Goal: Task Accomplishment & Management: Use online tool/utility

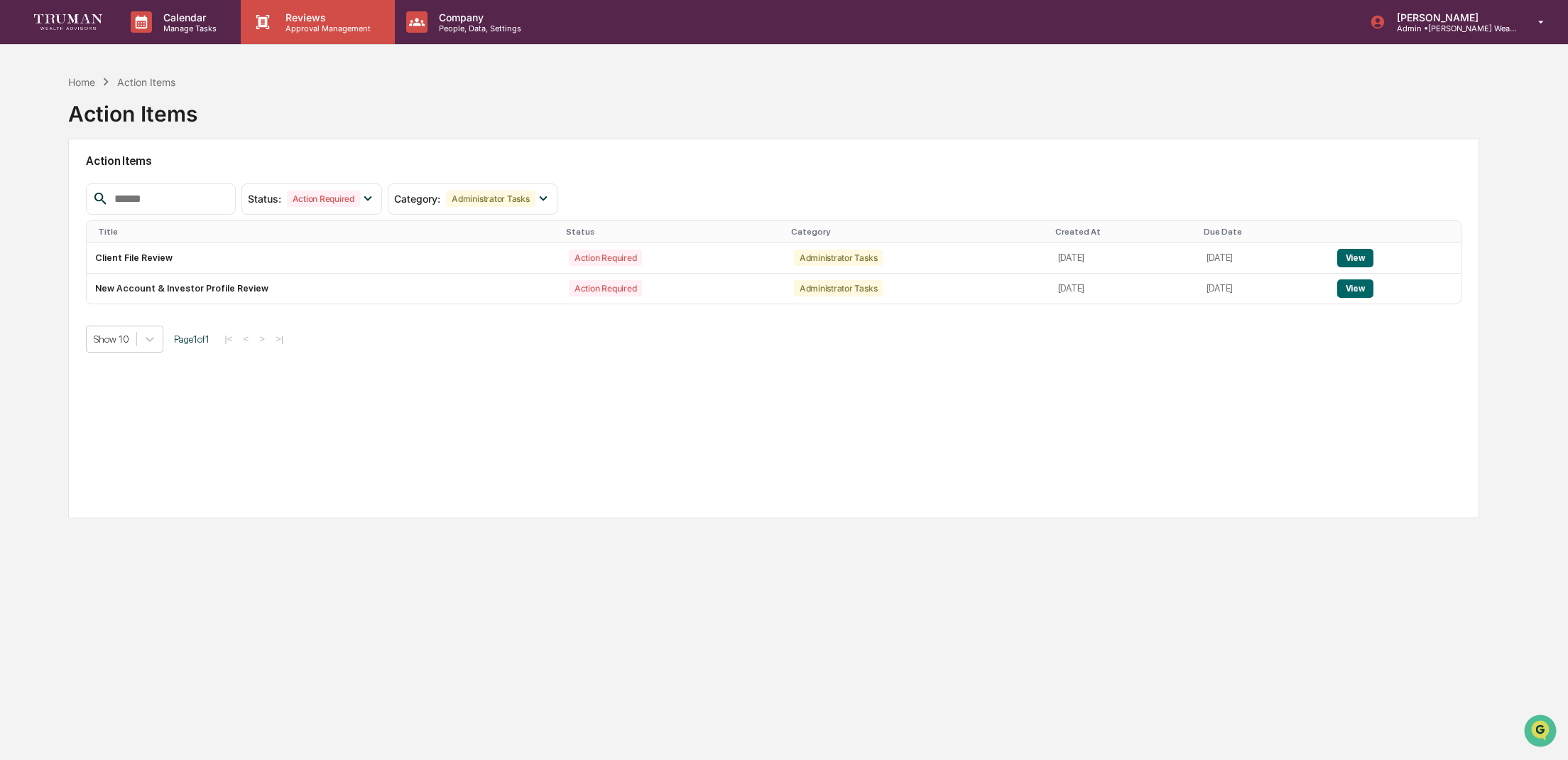
click at [351, 19] on p "Reviews" at bounding box center [326, 18] width 104 height 12
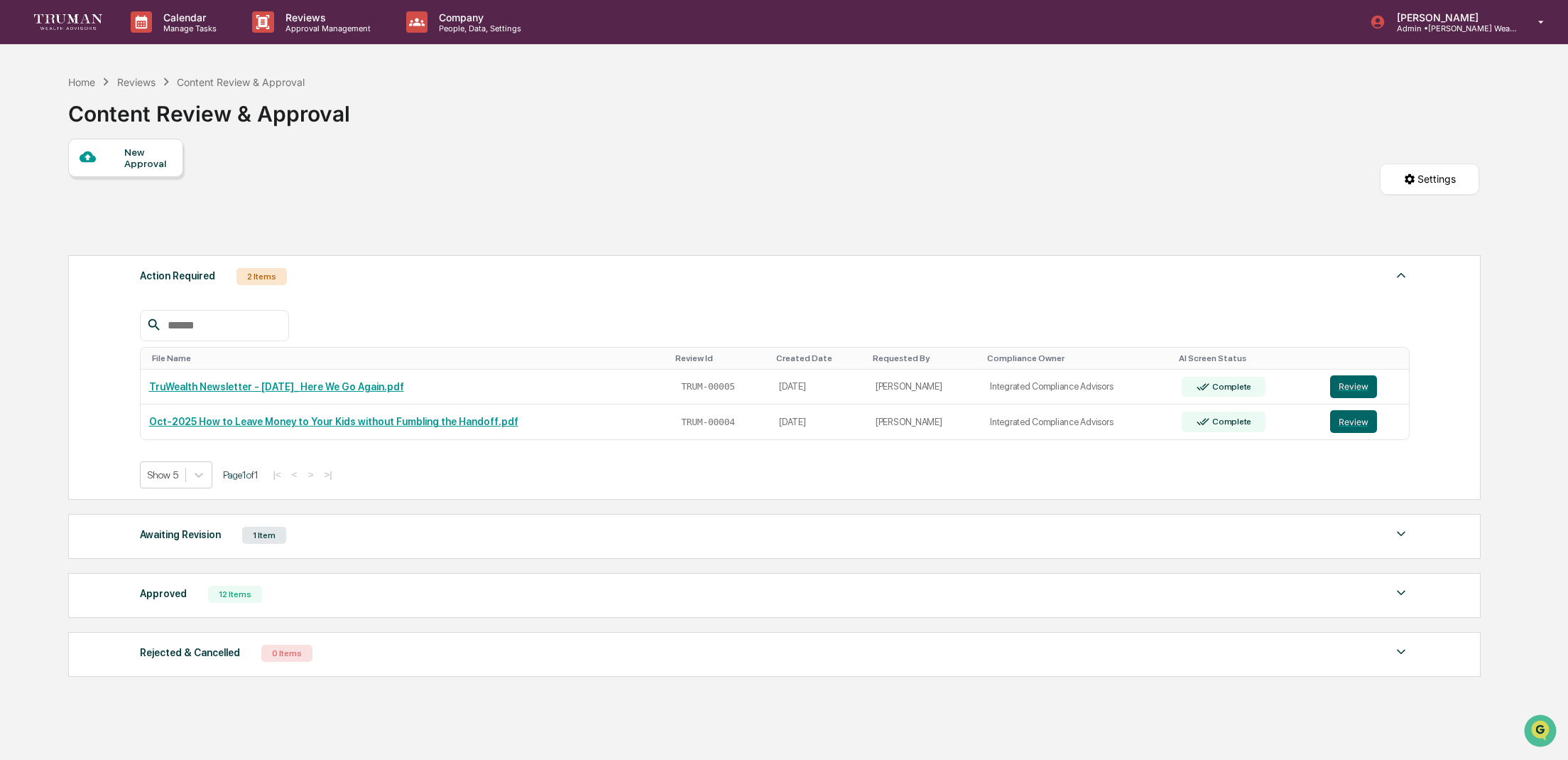
click at [451, 528] on div "Awaiting Revision 1 Item" at bounding box center [775, 535] width 1270 height 20
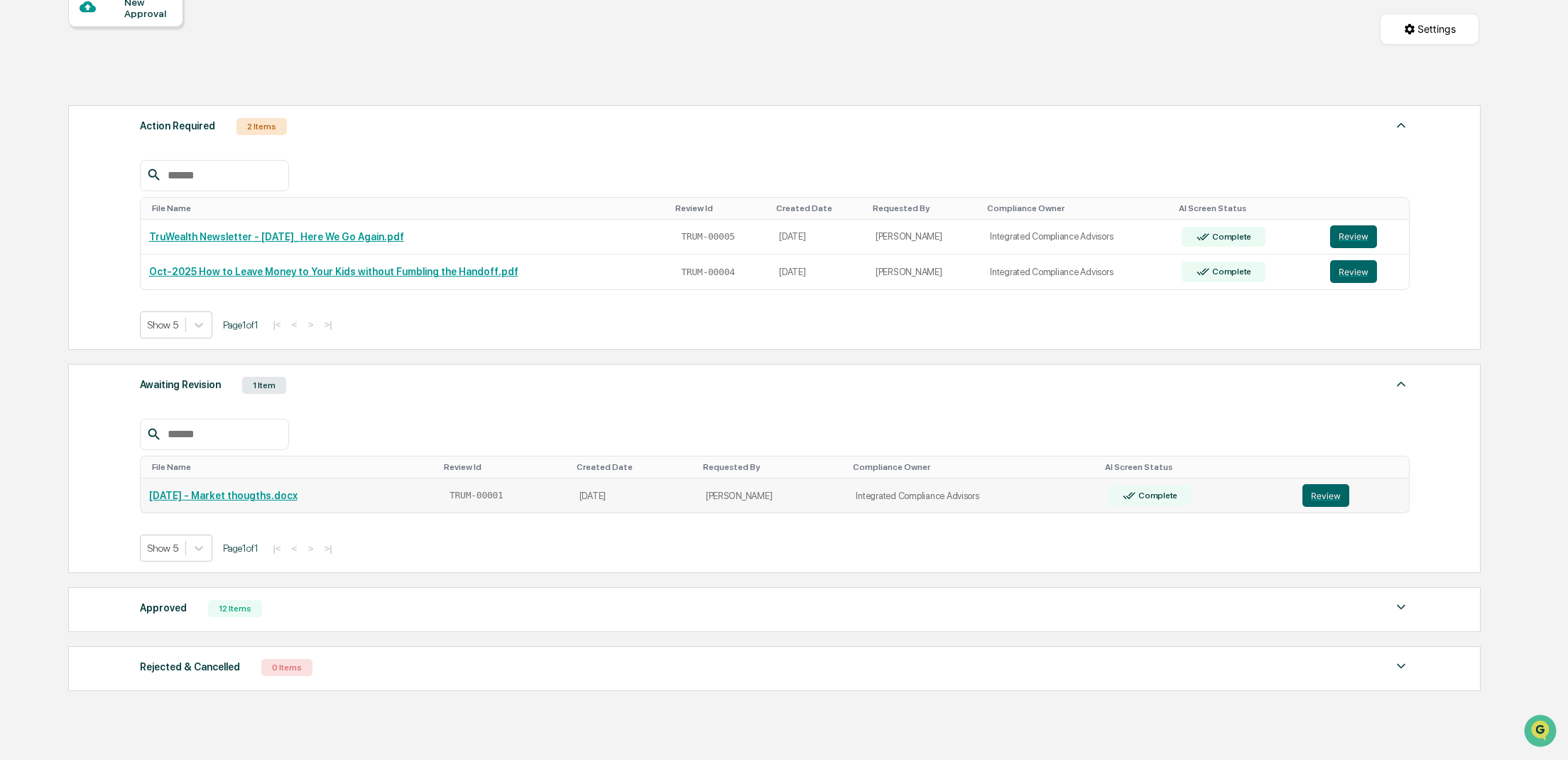
scroll to position [158, 0]
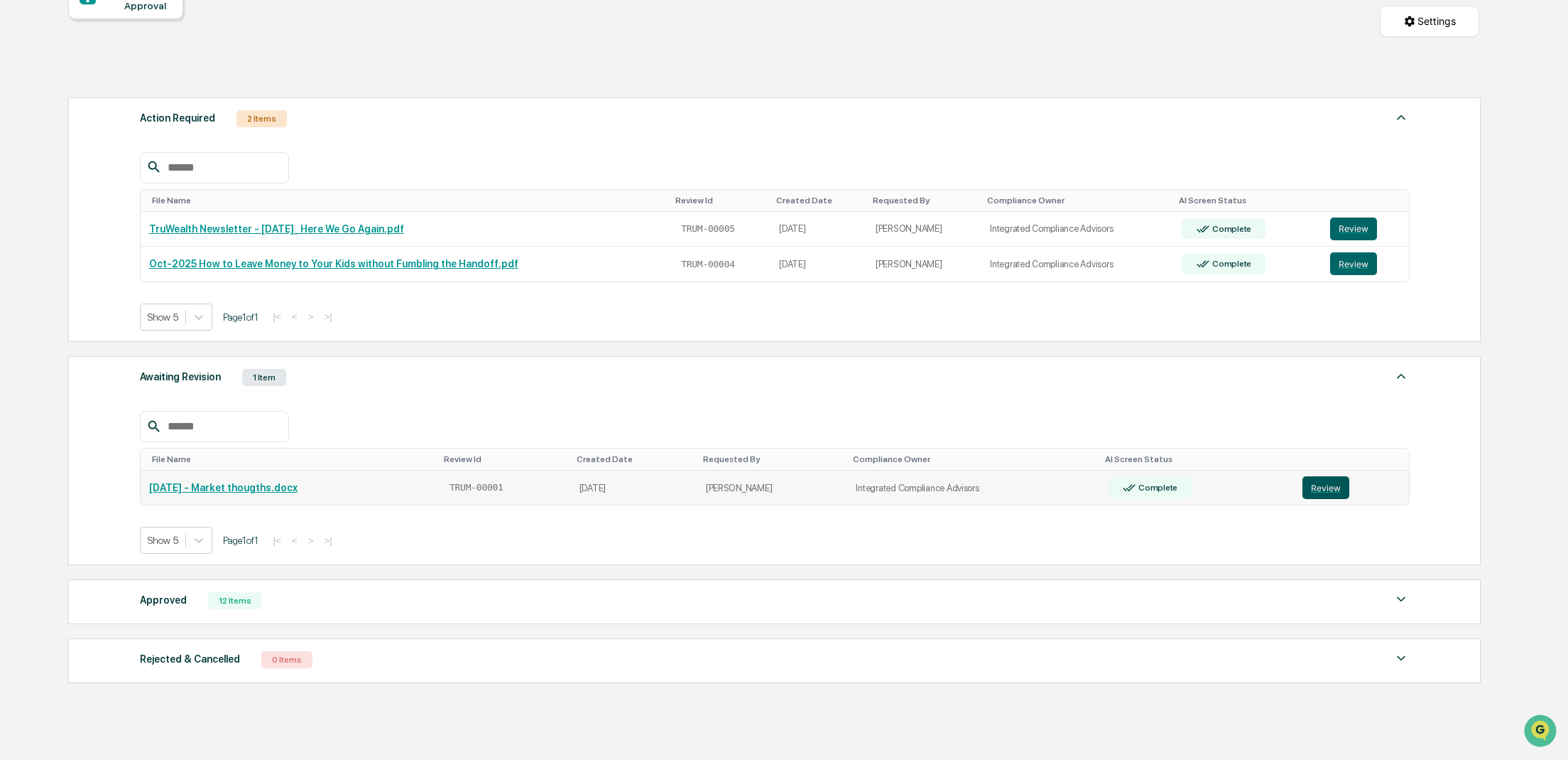
click at [1339, 488] on button "Review" at bounding box center [1326, 487] width 47 height 23
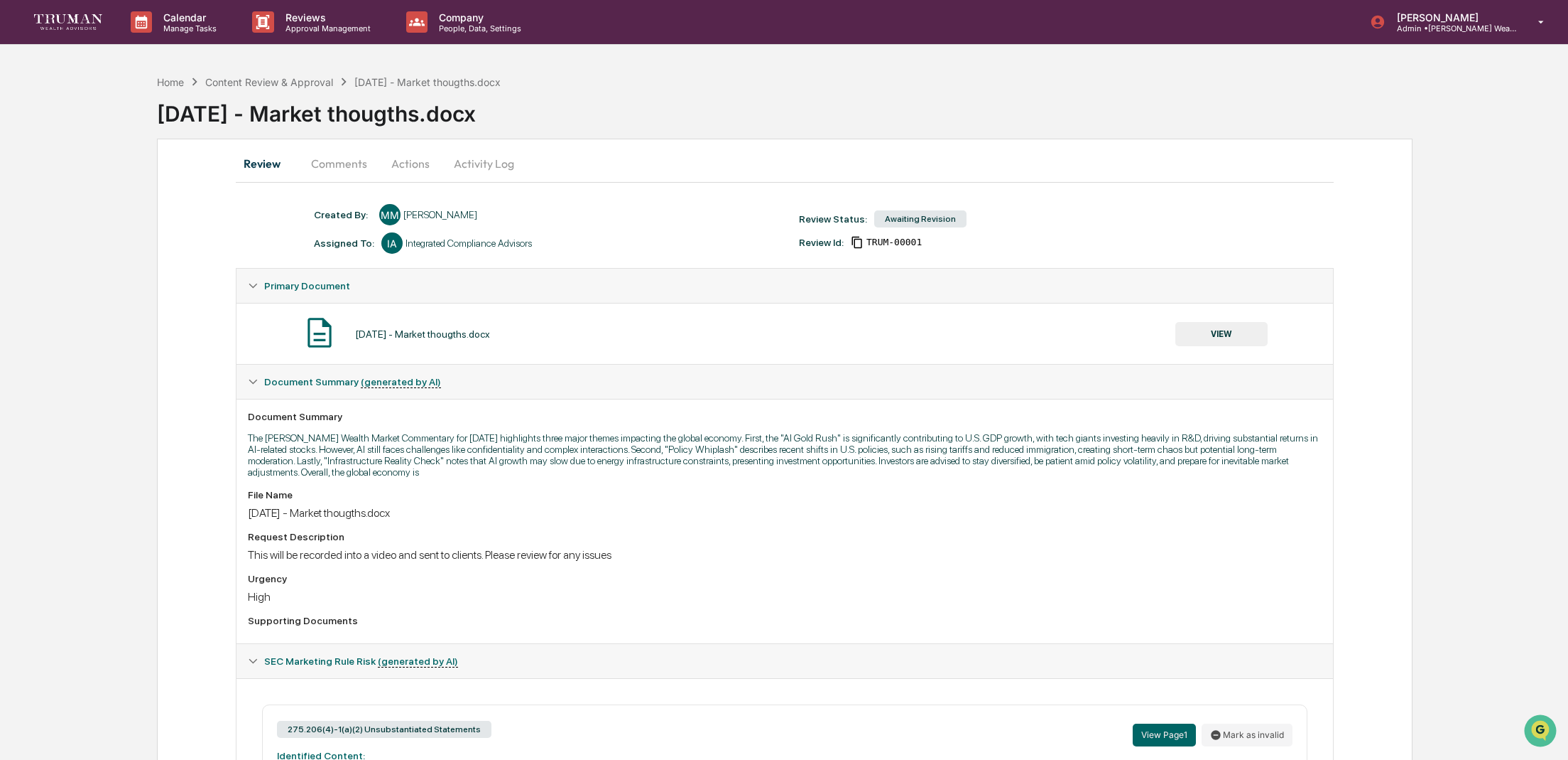
click at [358, 164] on button "Comments" at bounding box center [339, 163] width 78 height 34
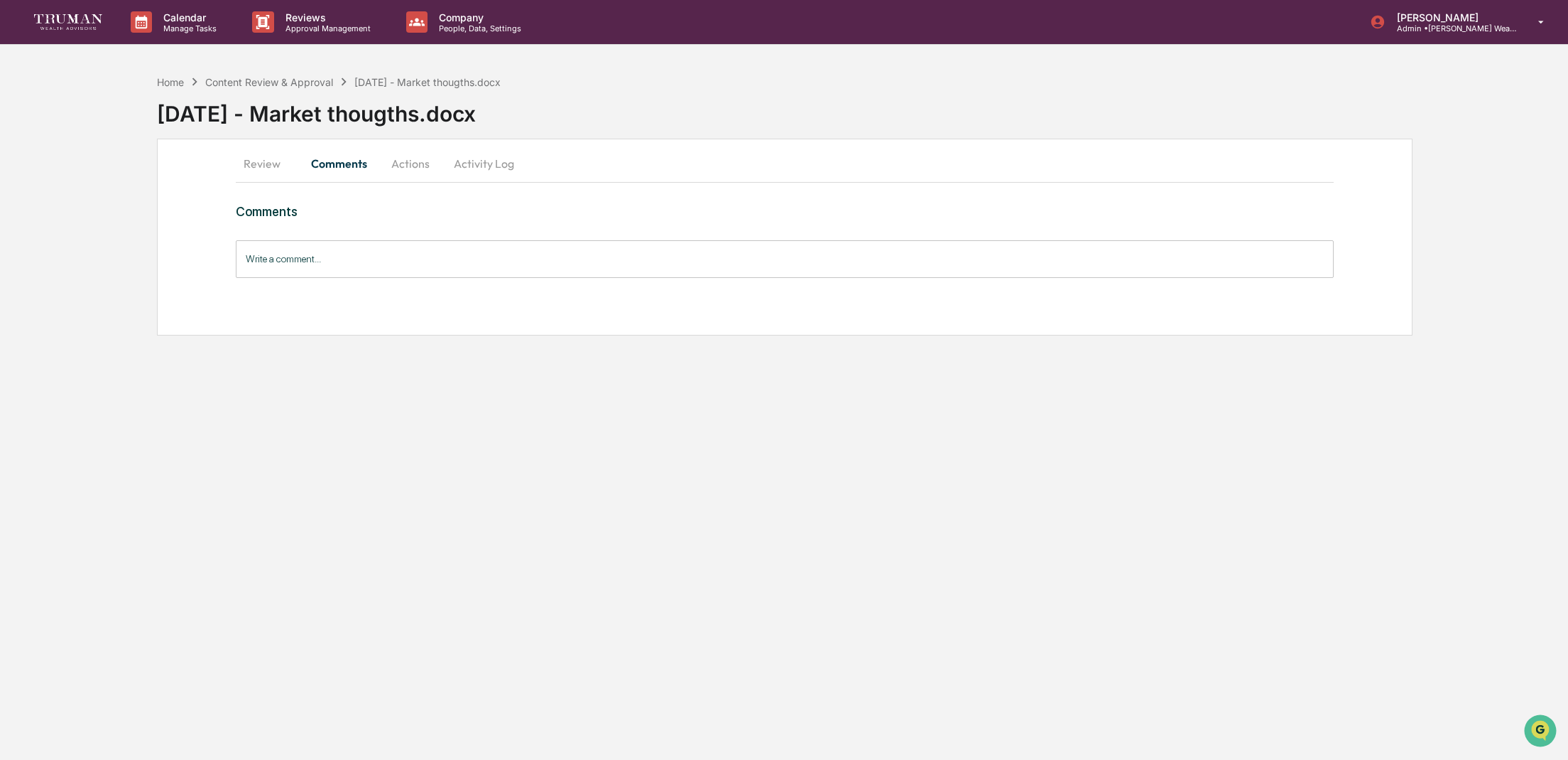
click at [422, 164] on button "Actions" at bounding box center [410, 163] width 64 height 34
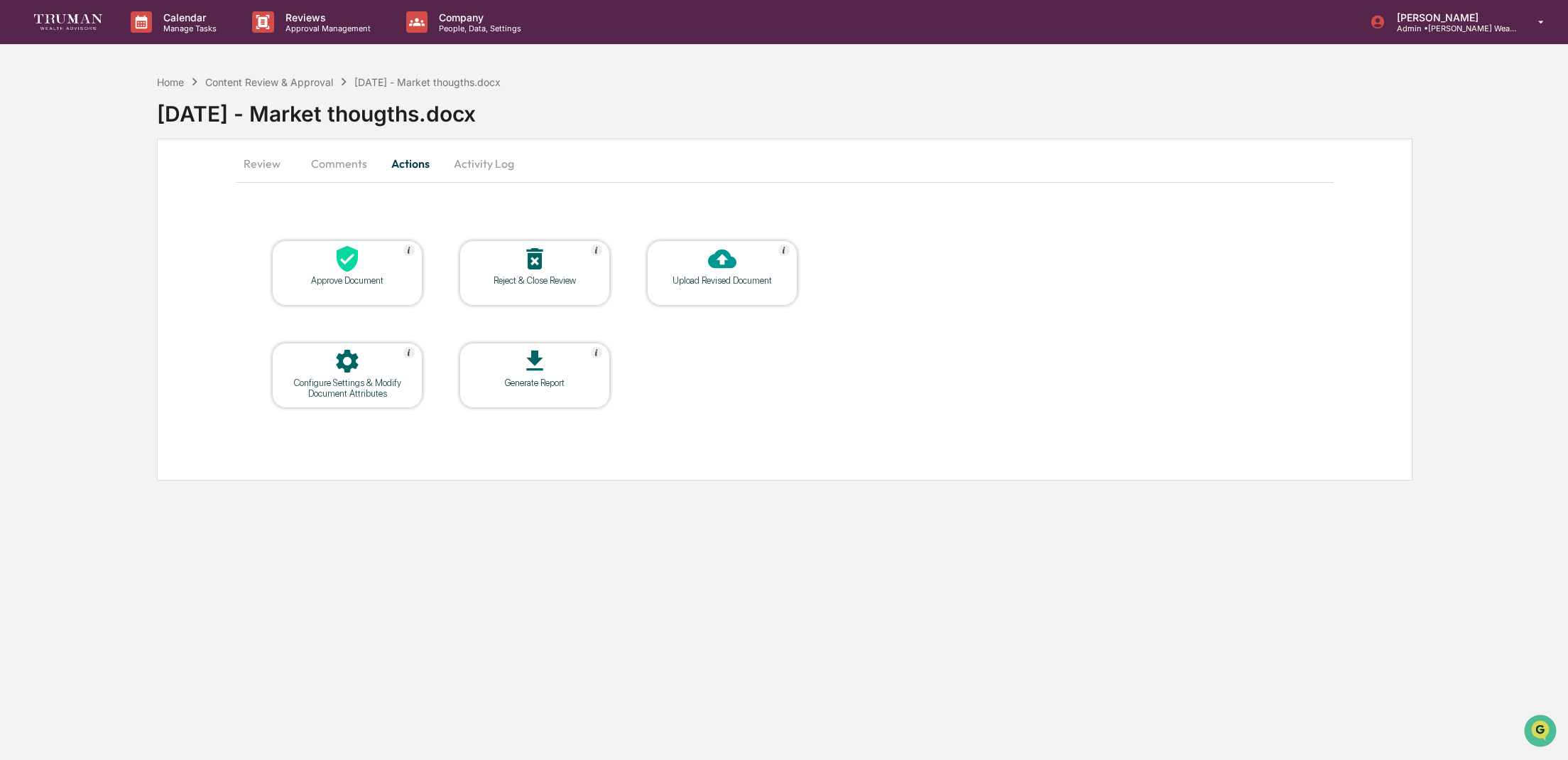
click at [498, 164] on button "Activity Log" at bounding box center [484, 163] width 83 height 34
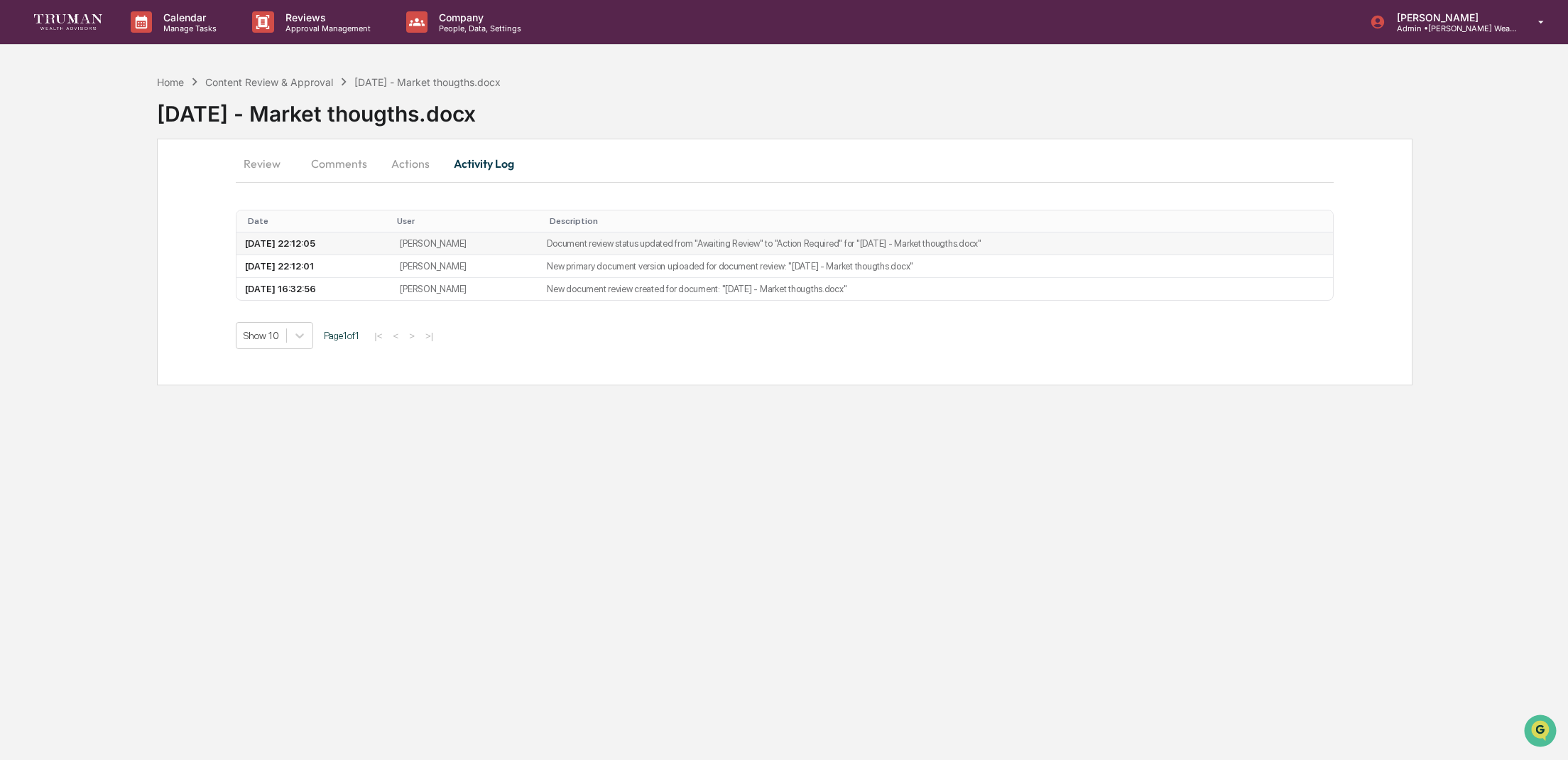
click at [579, 239] on td "Document review status updated from "Awaiting Review" to "Action Required" for …" at bounding box center [935, 243] width 794 height 23
click at [413, 166] on button "Actions" at bounding box center [410, 163] width 64 height 34
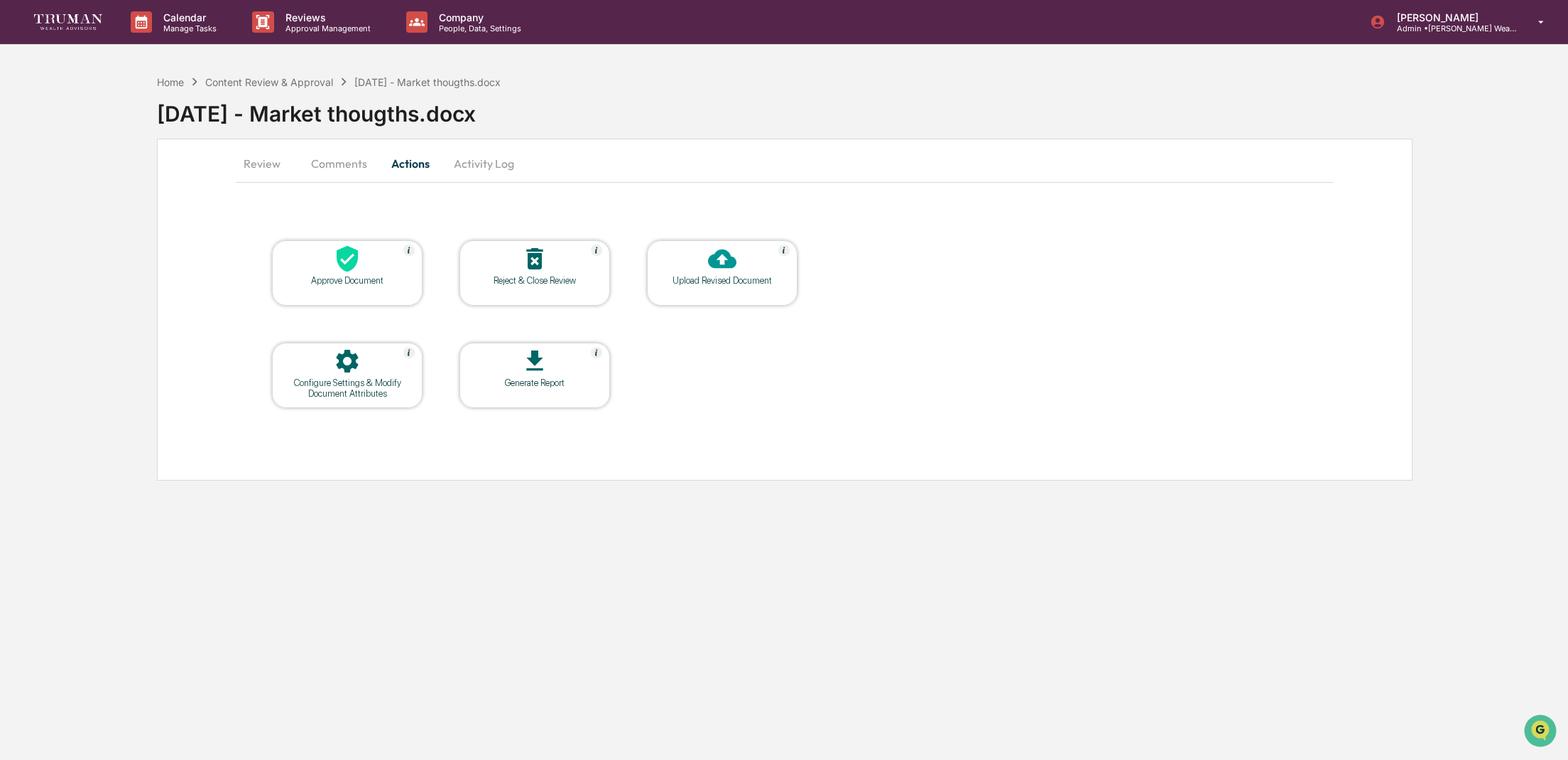
click at [339, 170] on button "Comments" at bounding box center [339, 163] width 78 height 34
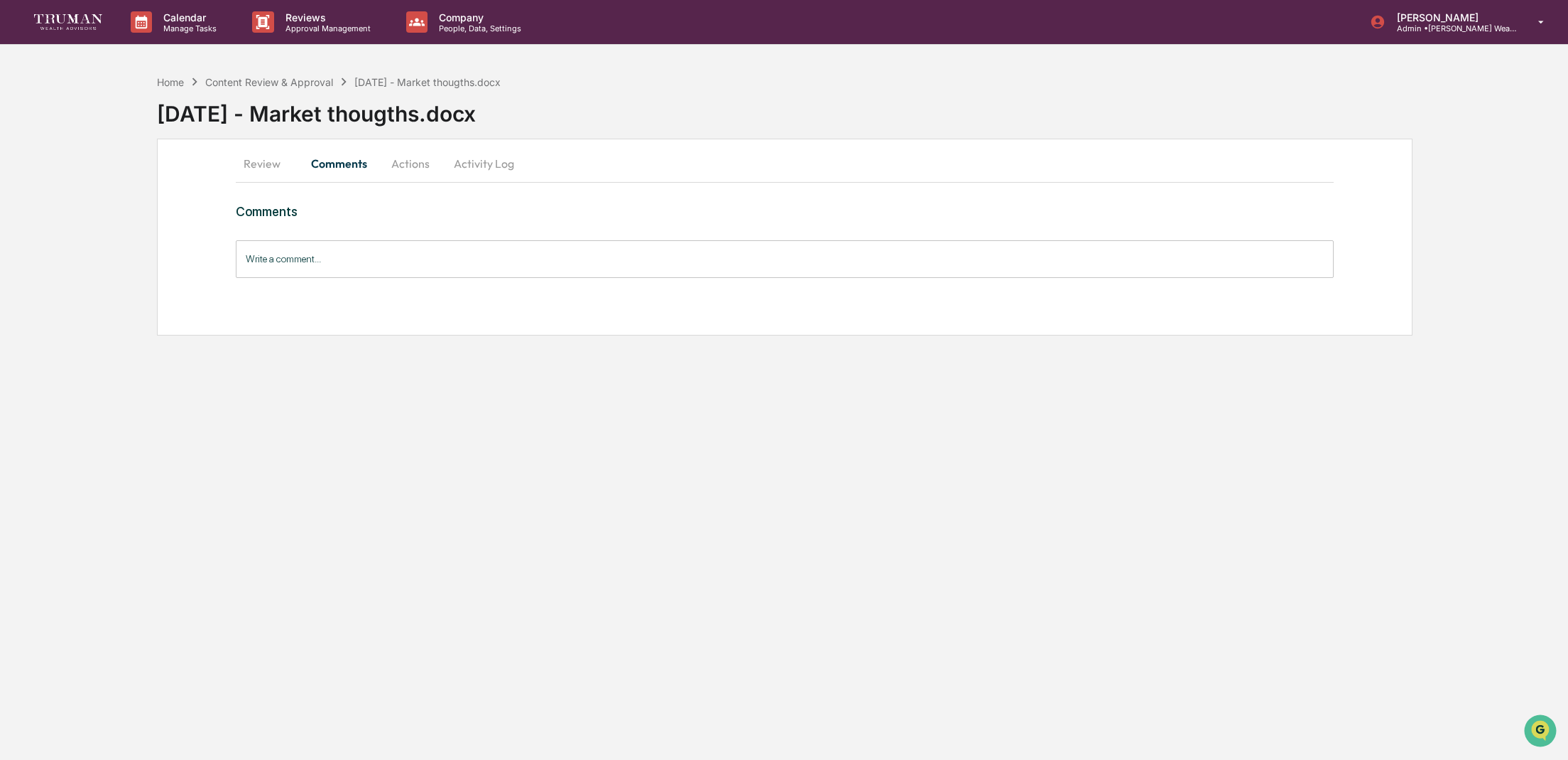
drag, startPoint x: 263, startPoint y: 173, endPoint x: 321, endPoint y: 195, distance: 62.0
click at [264, 173] on button "Review" at bounding box center [268, 163] width 64 height 34
